Goal: Task Accomplishment & Management: Manage account settings

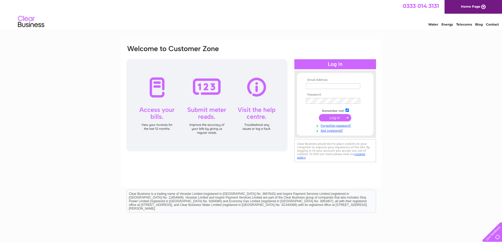
click at [324, 86] on input "text" at bounding box center [333, 86] width 54 height 6
type input "daniel.forrester@se.com"
click at [336, 119] on input "submit" at bounding box center [335, 118] width 32 height 7
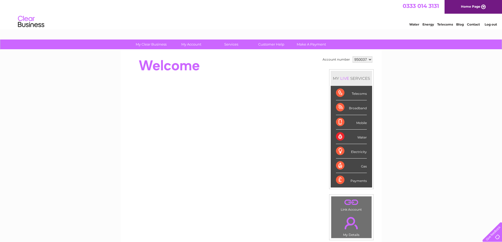
click at [369, 59] on select "950037" at bounding box center [362, 59] width 20 height 6
click at [367, 61] on select "950037" at bounding box center [362, 59] width 20 height 6
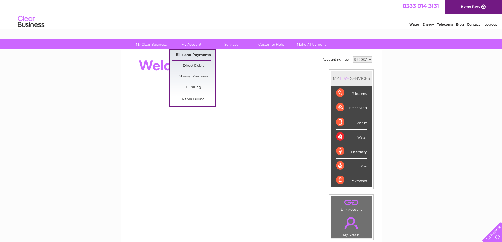
click at [193, 56] on link "Bills and Payments" at bounding box center [193, 55] width 43 height 11
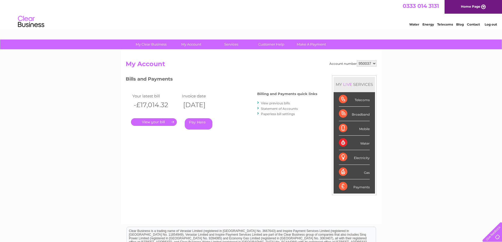
click at [371, 65] on select "950037" at bounding box center [367, 63] width 20 height 6
click at [493, 25] on link "Log out" at bounding box center [490, 24] width 12 height 4
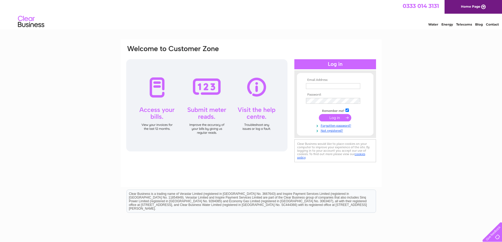
click at [338, 85] on input "text" at bounding box center [333, 86] width 54 height 6
paste input "daniel.forrester@ems.schneider-electric.com"
type input "daniel.forrester@ems.schneider-electric.com"
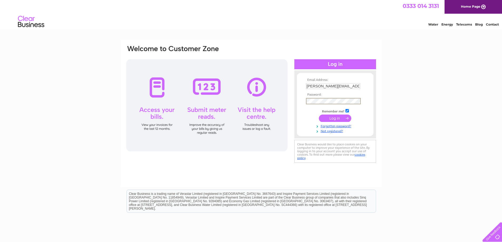
click at [330, 118] on input "submit" at bounding box center [335, 118] width 32 height 7
